Goal: Check status: Check status

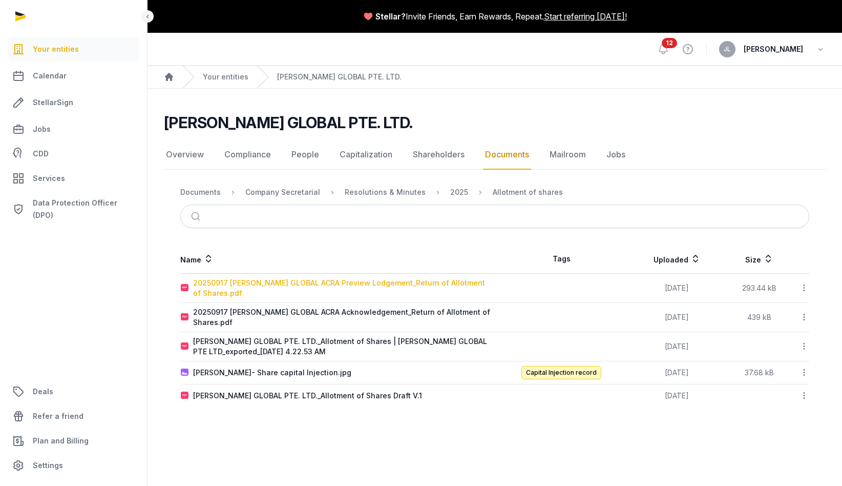
click at [416, 285] on div "20250917 [PERSON_NAME] GLOBAL ACRA Preview Lodgement_Return of Allotment of Sha…" at bounding box center [343, 288] width 301 height 20
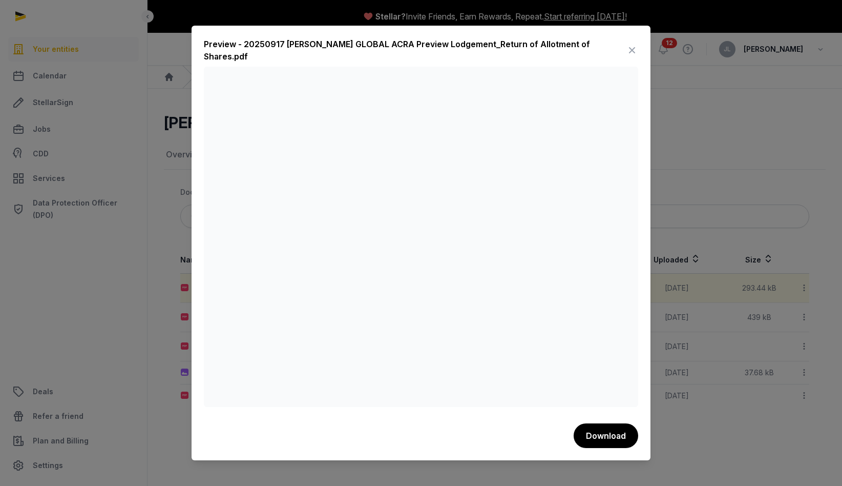
click at [632, 47] on icon at bounding box center [632, 50] width 12 height 16
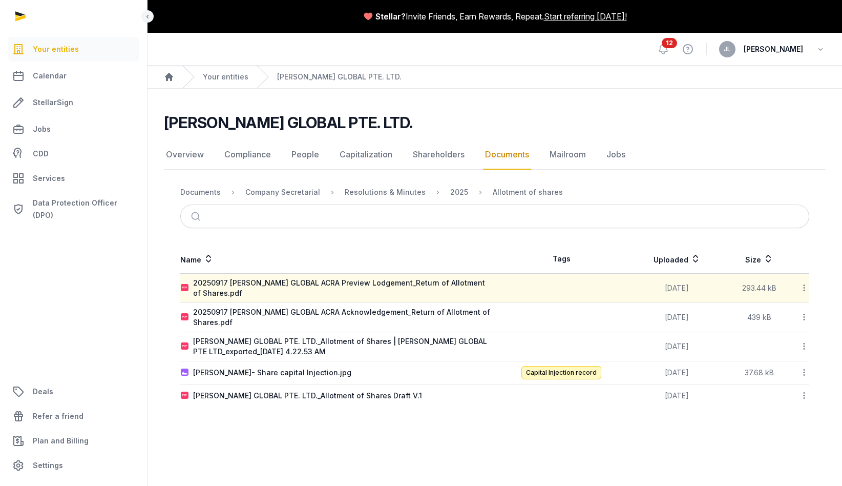
click at [408, 303] on td "20250917 [PERSON_NAME] GLOBAL ACRA Acknowledgement_Return of Allotment of Share…" at bounding box center [337, 317] width 315 height 29
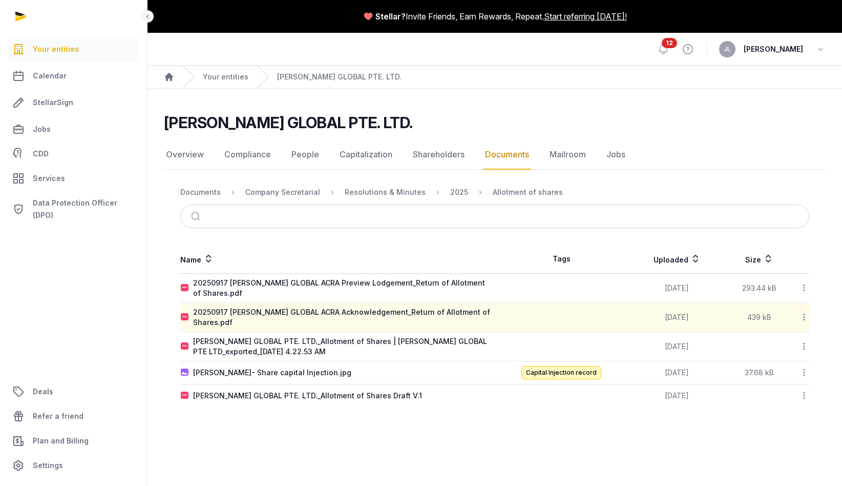
click at [408, 313] on td "20250917 [PERSON_NAME] GLOBAL ACRA Acknowledgement_Return of Allotment of Share…" at bounding box center [337, 317] width 315 height 29
click at [407, 308] on div "20250917 [PERSON_NAME] GLOBAL ACRA Acknowledgement_Return of Allotment of Share…" at bounding box center [343, 317] width 301 height 20
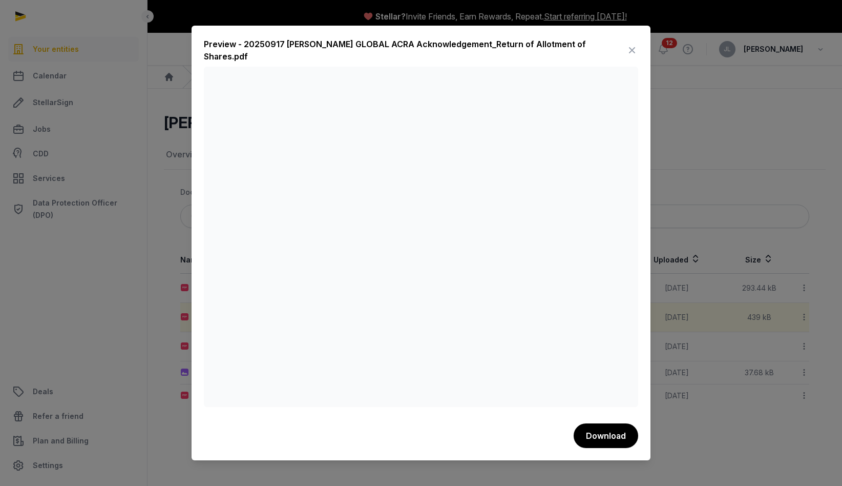
click at [627, 49] on icon at bounding box center [632, 50] width 12 height 16
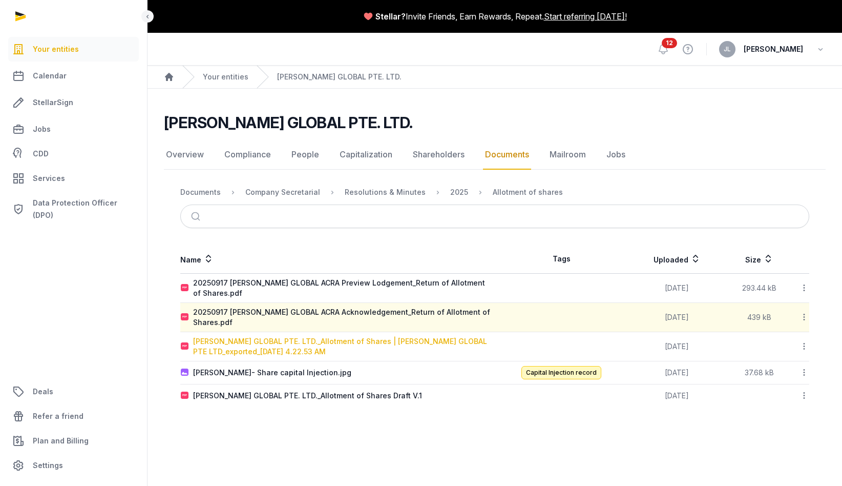
click at [420, 336] on div "[PERSON_NAME] GLOBAL PTE. LTD._Allotment of Shares | [PERSON_NAME] GLOBAL PTE L…" at bounding box center [343, 346] width 301 height 20
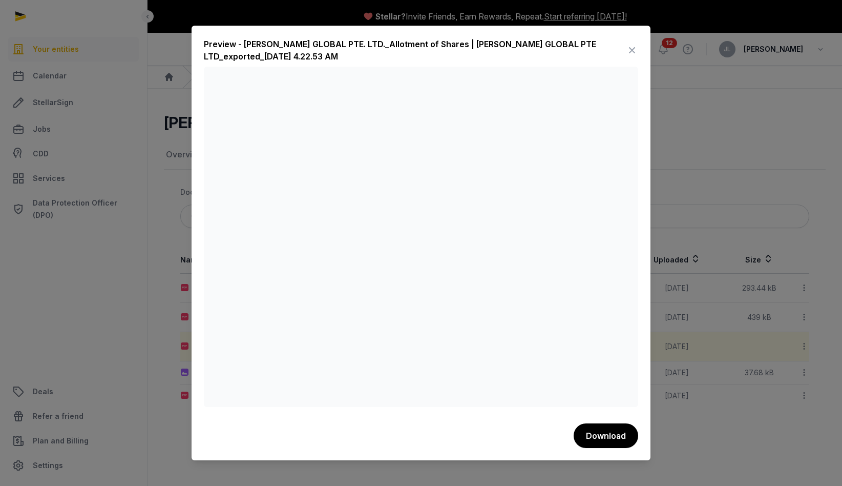
click at [632, 51] on icon at bounding box center [632, 50] width 12 height 16
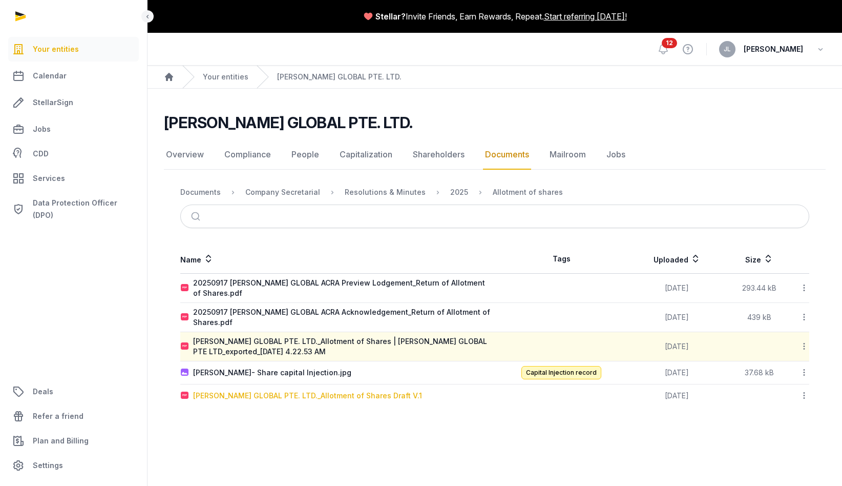
click at [327, 390] on div "[PERSON_NAME] GLOBAL PTE. LTD._Allotment of Shares Draft V.1" at bounding box center [307, 395] width 229 height 10
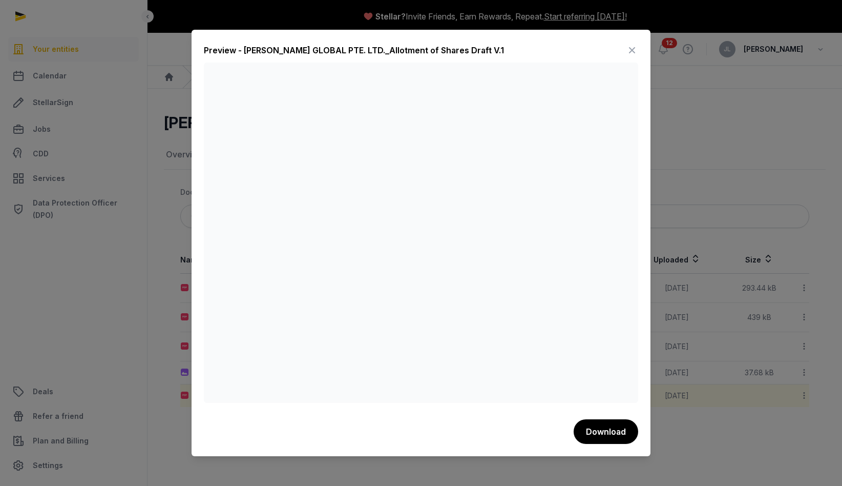
click at [629, 50] on icon at bounding box center [632, 50] width 12 height 16
